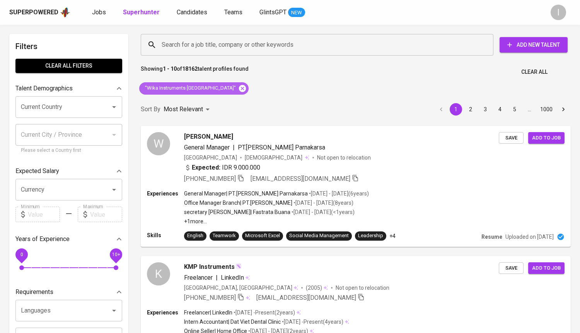
click at [239, 90] on icon at bounding box center [242, 88] width 7 height 7
click at [247, 51] on input "Search for a job title, company or other keywords" at bounding box center [319, 44] width 318 height 15
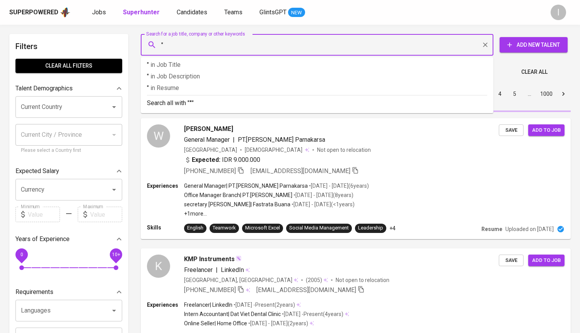
paste input "Transcoal Pacific"
type input ""Transcoal Pacific""
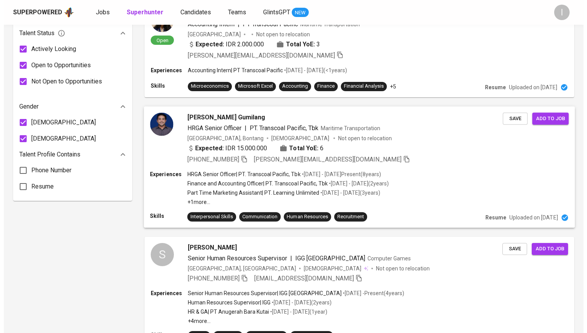
scroll to position [473, 0]
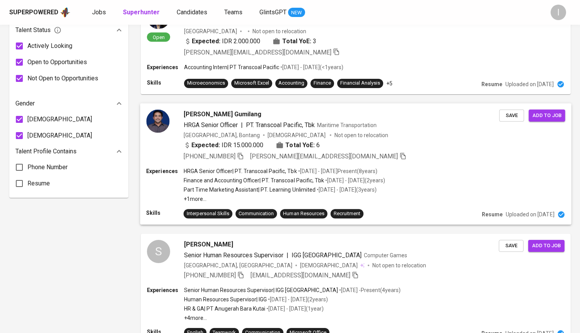
click at [200, 116] on span "[PERSON_NAME] Gumilang" at bounding box center [223, 113] width 78 height 9
click at [261, 180] on p "Finance and Accounting Officer | PT. Transcoal Pacific, Tbk" at bounding box center [254, 181] width 140 height 8
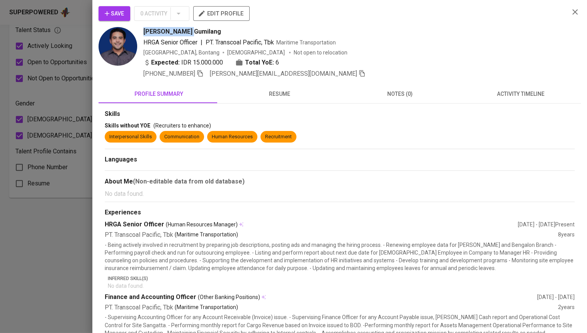
drag, startPoint x: 195, startPoint y: 32, endPoint x: 144, endPoint y: 34, distance: 50.6
click at [144, 34] on div "[PERSON_NAME] Gumilang" at bounding box center [353, 31] width 420 height 9
copy span "[PERSON_NAME] Gumilang"
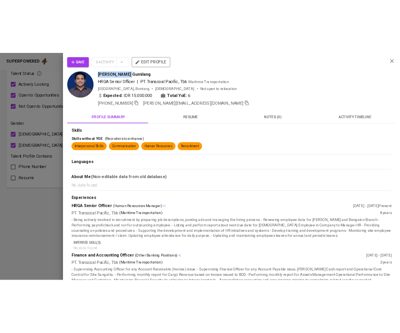
scroll to position [760, 0]
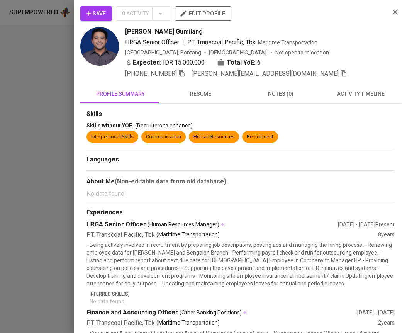
click at [46, 93] on div at bounding box center [203, 166] width 407 height 333
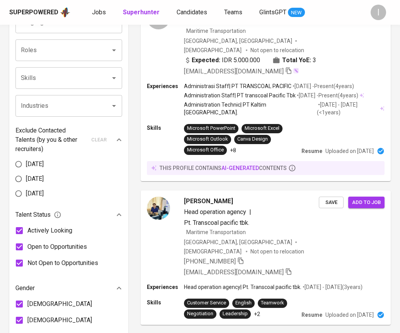
scroll to position [0, 0]
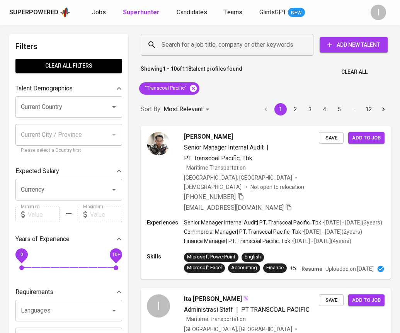
click at [199, 84] on div ""Transcoal Pacific"" at bounding box center [169, 88] width 66 height 19
click at [194, 87] on icon at bounding box center [193, 88] width 9 height 9
click at [226, 52] on input "Search for a job title, company or other keywords" at bounding box center [229, 44] width 139 height 15
click at [234, 48] on input "Search for a job title, company or other keywords" at bounding box center [229, 44] width 139 height 15
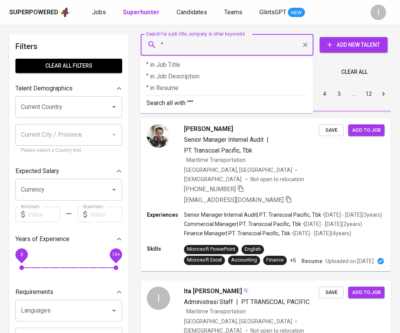
paste input "Pandu Fauzan"
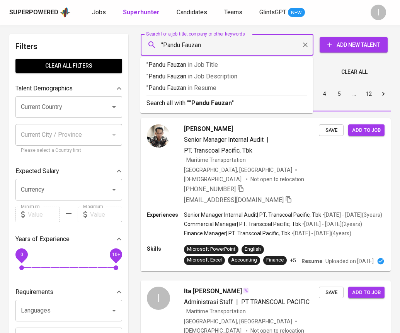
type input ""Pandu Fauzan""
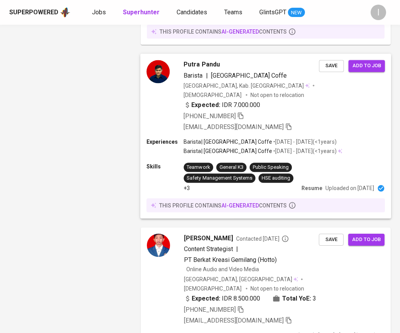
scroll to position [1368, 0]
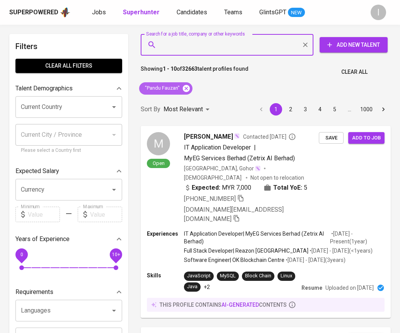
click at [188, 90] on icon at bounding box center [186, 88] width 7 height 7
click at [225, 47] on input "Search for a job title, company or other keywords" at bounding box center [229, 44] width 139 height 15
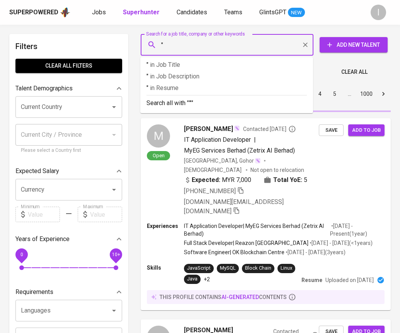
paste input "PT. Transcoal Pacific"
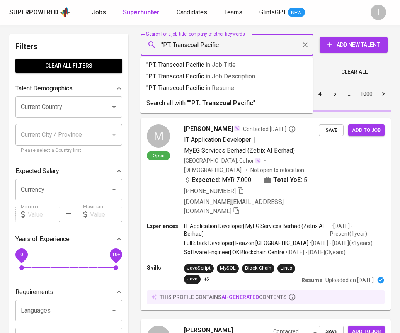
type input ""PT. Transcoal Pacific""
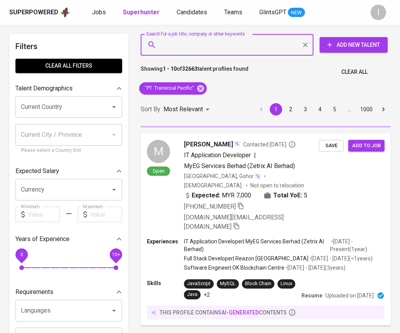
click at [174, 44] on input "Search for a job title, company or other keywords" at bounding box center [229, 44] width 139 height 15
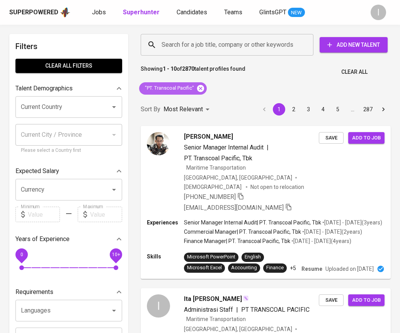
click at [202, 88] on icon at bounding box center [200, 88] width 7 height 7
click at [233, 54] on div "Search for a job title, company or other keywords" at bounding box center [227, 45] width 173 height 22
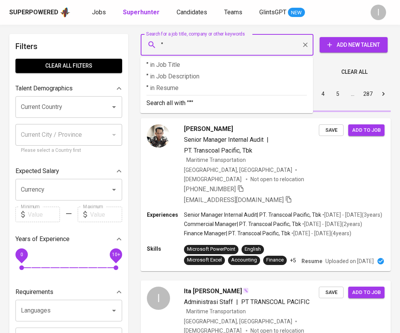
paste input "[PERSON_NAME]"
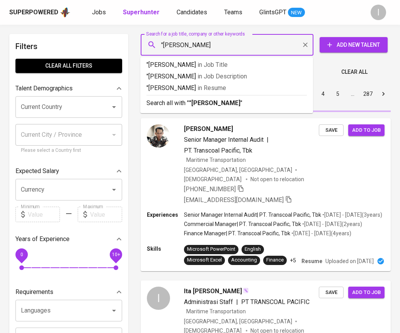
type input ""[PERSON_NAME]""
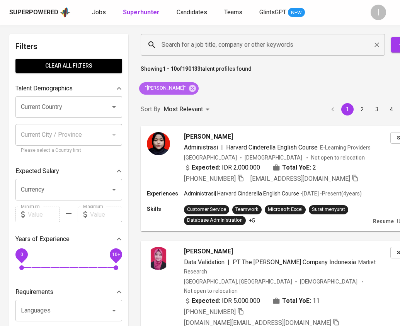
drag, startPoint x: 192, startPoint y: 87, endPoint x: 229, endPoint y: 43, distance: 57.0
click at [192, 87] on icon at bounding box center [192, 88] width 7 height 7
click at [232, 33] on div "Search for a job title, company or other keywords Search for a job title, compa…" at bounding box center [299, 44] width 321 height 25
click at [229, 43] on input "Search for a job title, company or other keywords" at bounding box center [265, 44] width 210 height 15
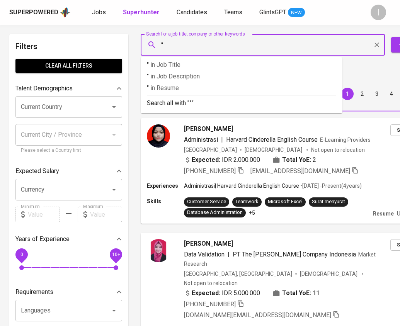
paste input "[PERSON_NAME]"
type input ""[PERSON_NAME]"
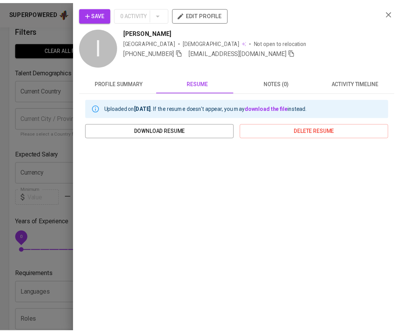
scroll to position [36, 0]
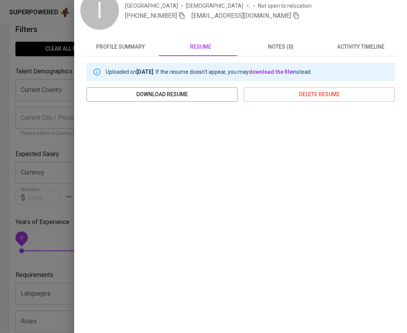
click at [65, 37] on div at bounding box center [203, 166] width 407 height 333
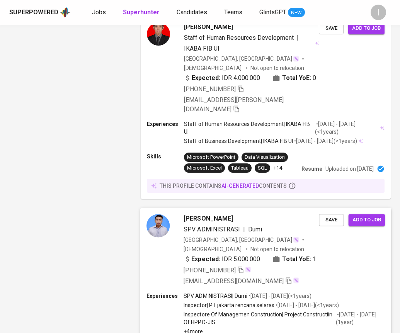
scroll to position [1602, 0]
